Goal: Share content: Share content

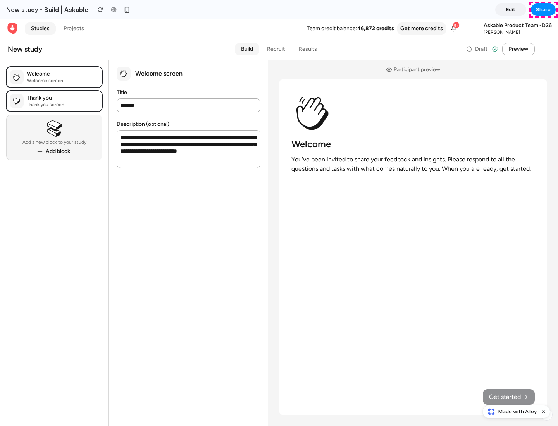
click at [543, 10] on span "Share" at bounding box center [543, 10] width 15 height 8
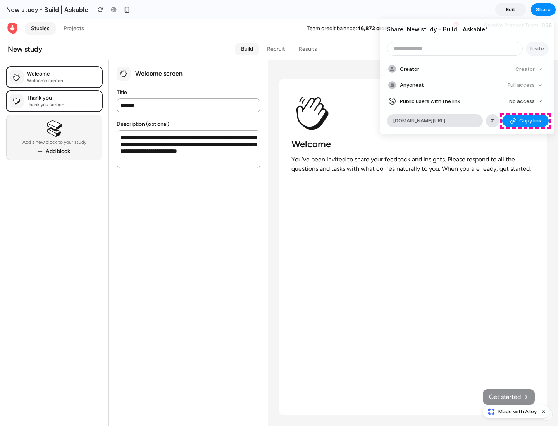
click at [525, 121] on span "Copy link" at bounding box center [530, 121] width 22 height 8
click at [517, 412] on div "Share ' New study - Build | Askable ' Invite Creator Creator Anyone at Full acc…" at bounding box center [279, 213] width 558 height 426
